Goal: Information Seeking & Learning: Learn about a topic

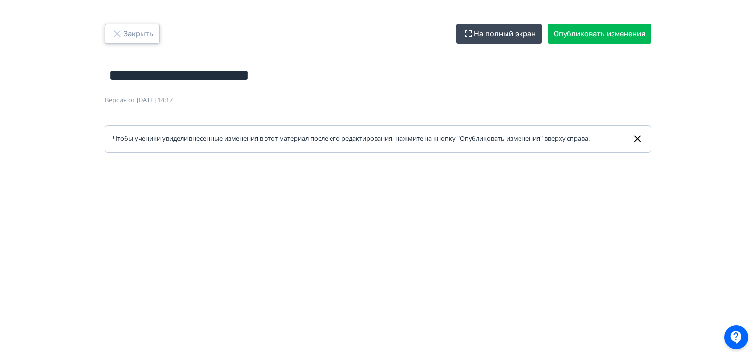
click at [119, 38] on icon "button" at bounding box center [117, 34] width 12 height 12
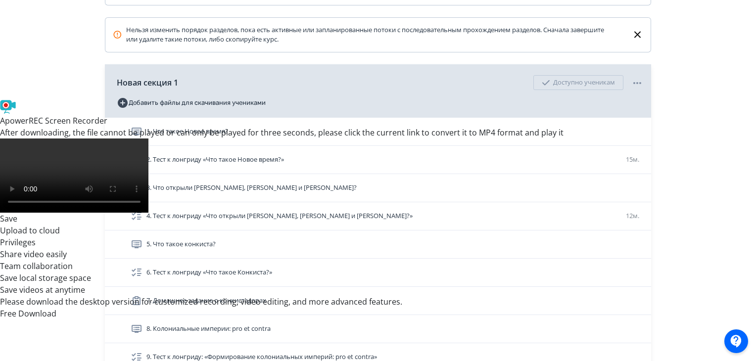
scroll to position [267, 0]
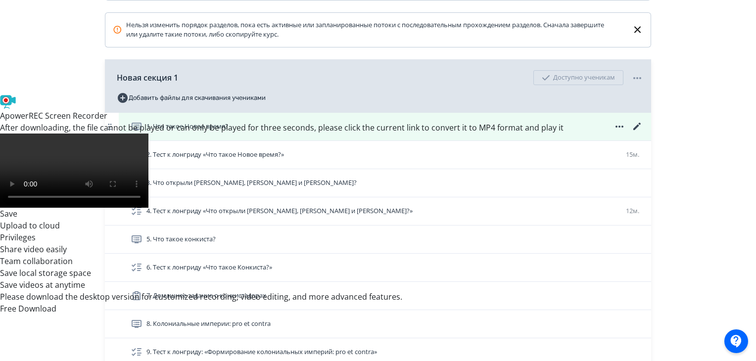
click at [429, 133] on div "1. Что такое Новое время?" at bounding box center [387, 127] width 513 height 12
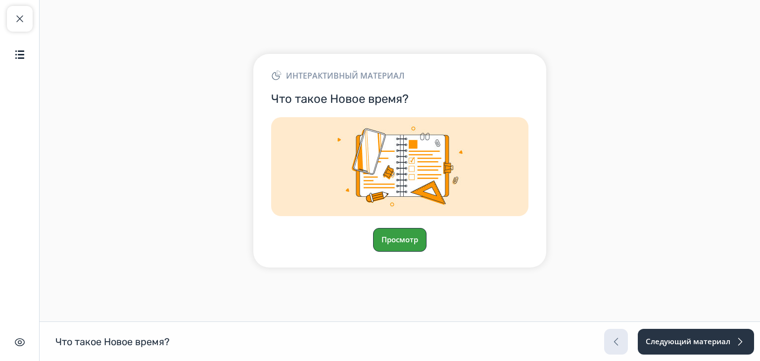
click at [393, 240] on button "Просмотр" at bounding box center [399, 240] width 53 height 24
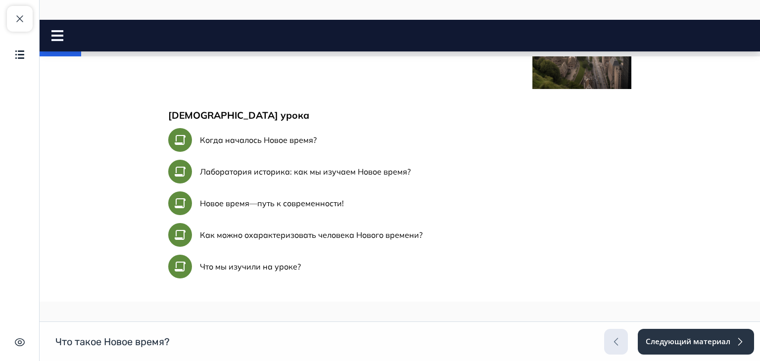
scroll to position [513, 0]
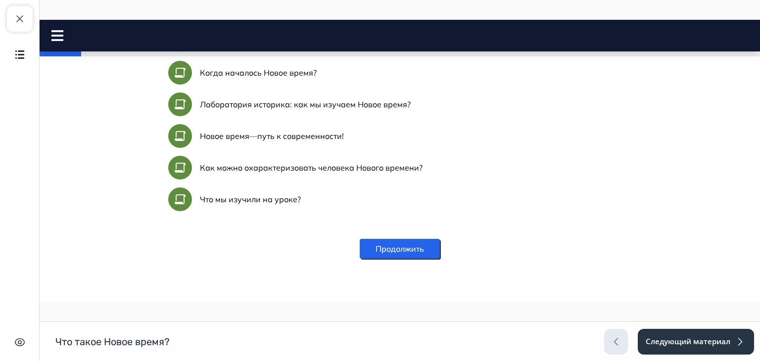
click at [386, 248] on button "Продолжить" at bounding box center [400, 249] width 80 height 20
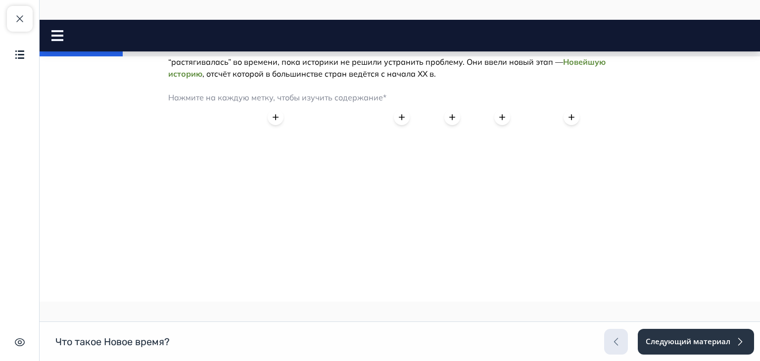
scroll to position [204, 0]
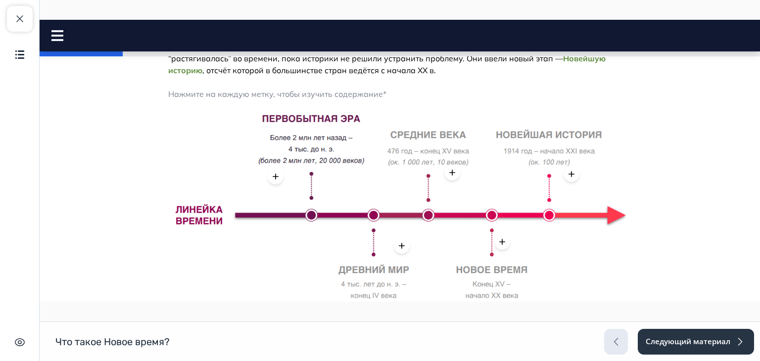
click at [271, 177] on icon at bounding box center [276, 177] width 10 height 10
click at [453, 176] on div at bounding box center [452, 173] width 16 height 16
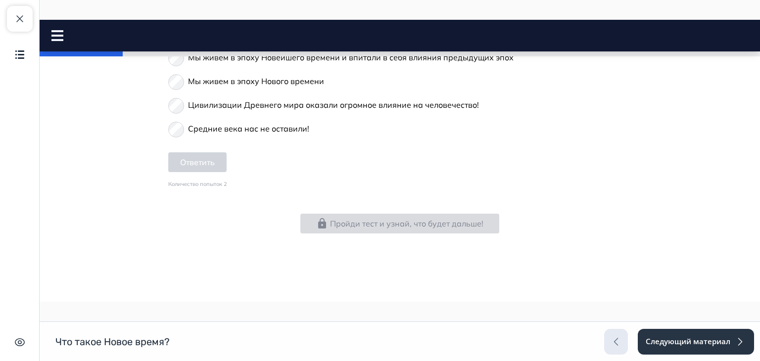
scroll to position [564, 0]
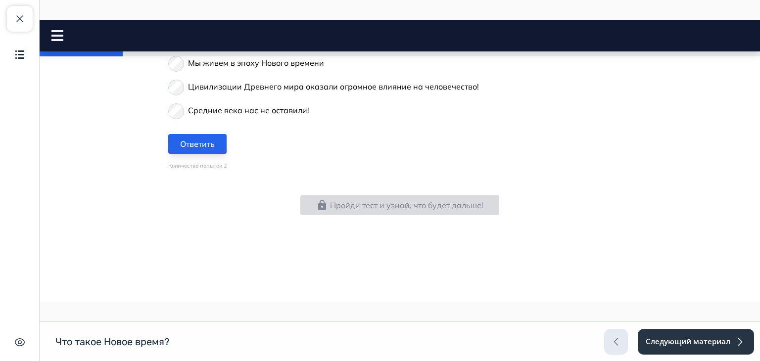
click at [182, 134] on button "Ответить" at bounding box center [197, 144] width 58 height 20
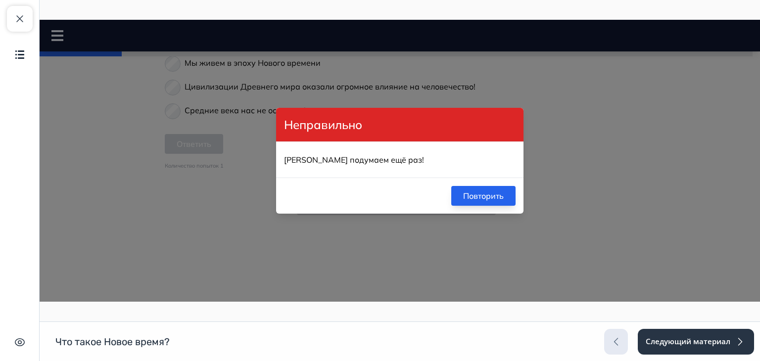
click at [478, 198] on button "Повторить" at bounding box center [483, 196] width 64 height 20
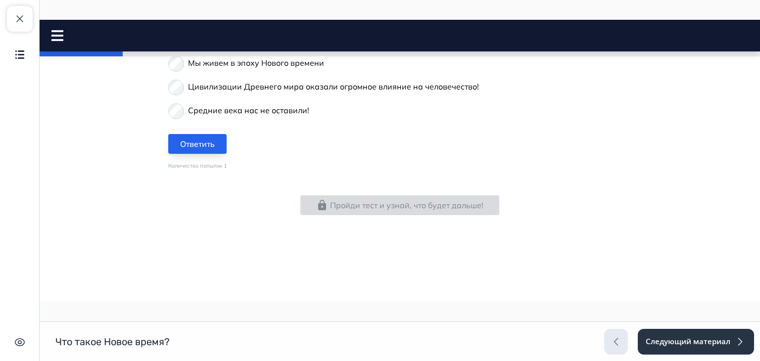
click at [178, 139] on button "Ответить" at bounding box center [197, 144] width 58 height 20
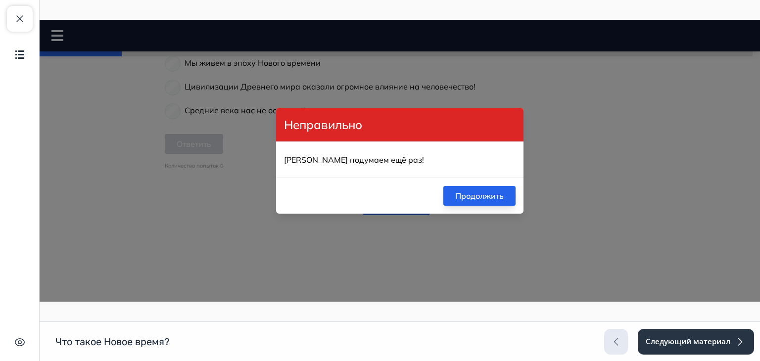
click at [505, 200] on button "Продолжить" at bounding box center [479, 196] width 72 height 20
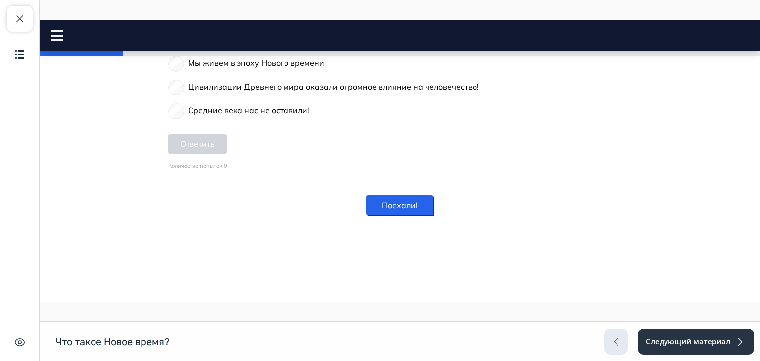
click at [419, 200] on button "Поехали!" at bounding box center [399, 205] width 67 height 20
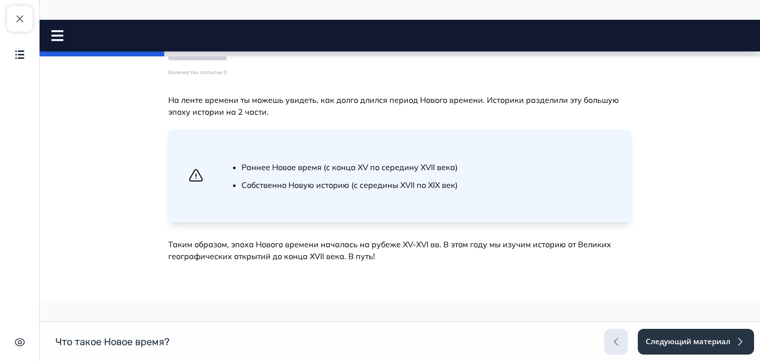
scroll to position [722, 0]
